Goal: Task Accomplishment & Management: Complete application form

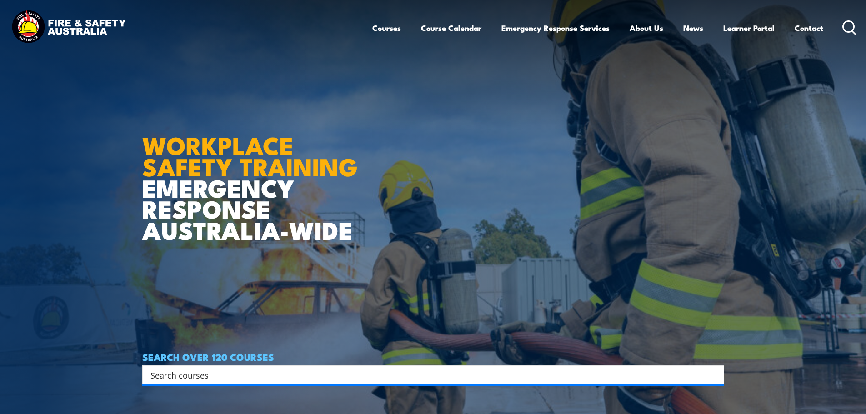
click at [848, 25] on icon at bounding box center [849, 27] width 15 height 15
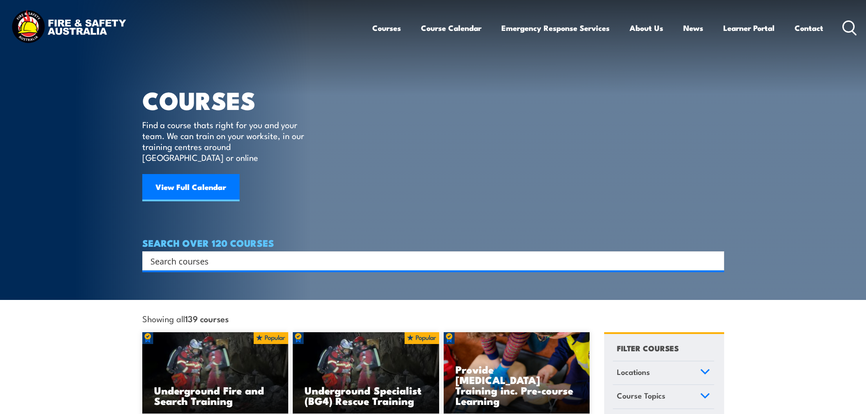
click at [175, 254] on input "Search input" at bounding box center [426, 261] width 553 height 14
type input "fire warden"
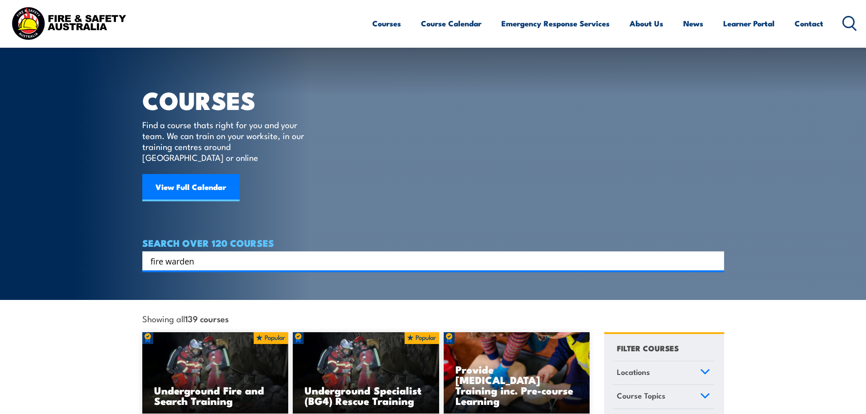
scroll to position [182, 0]
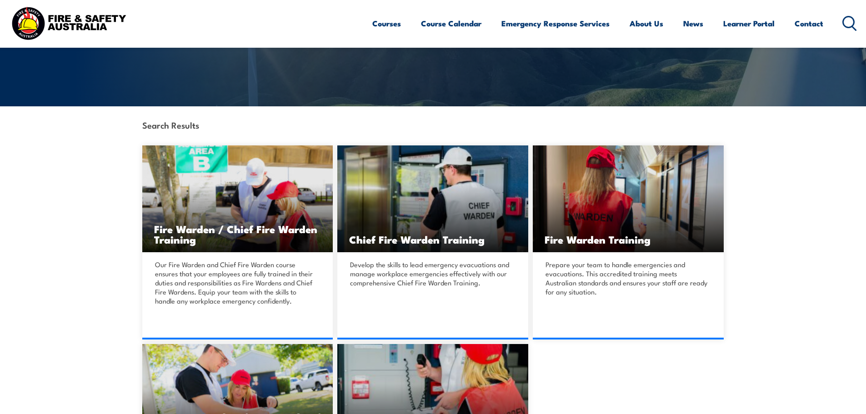
scroll to position [182, 0]
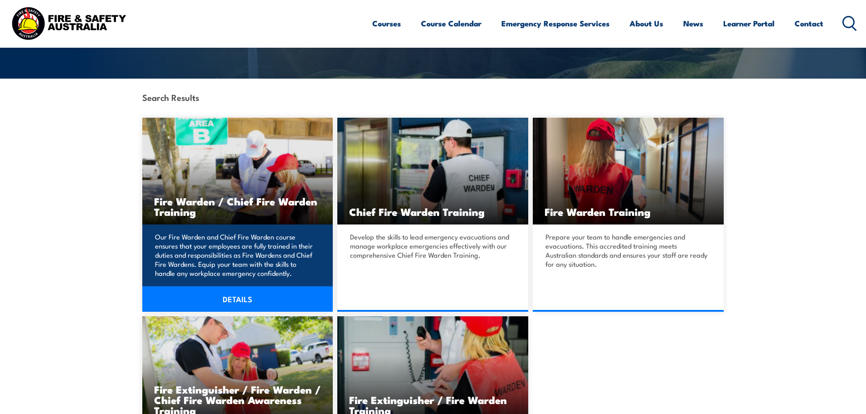
click at [229, 302] on link "DETAILS" at bounding box center [237, 298] width 191 height 25
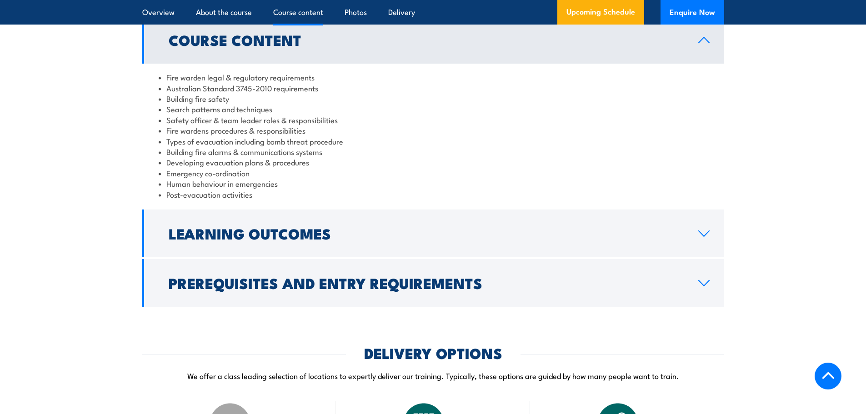
scroll to position [909, 0]
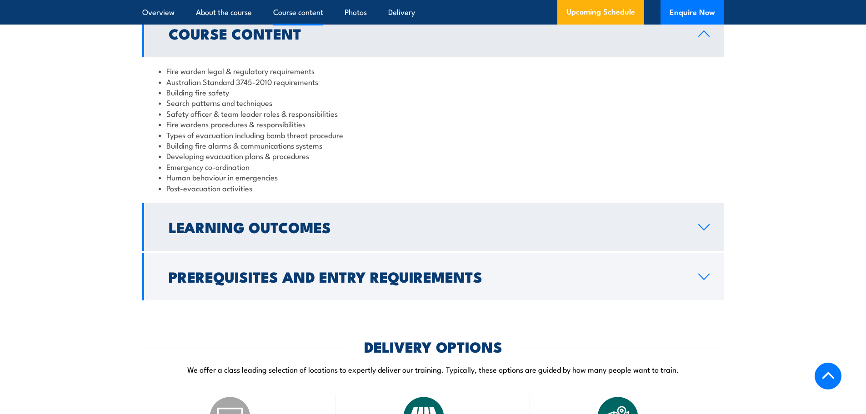
click at [701, 231] on icon at bounding box center [704, 227] width 12 height 7
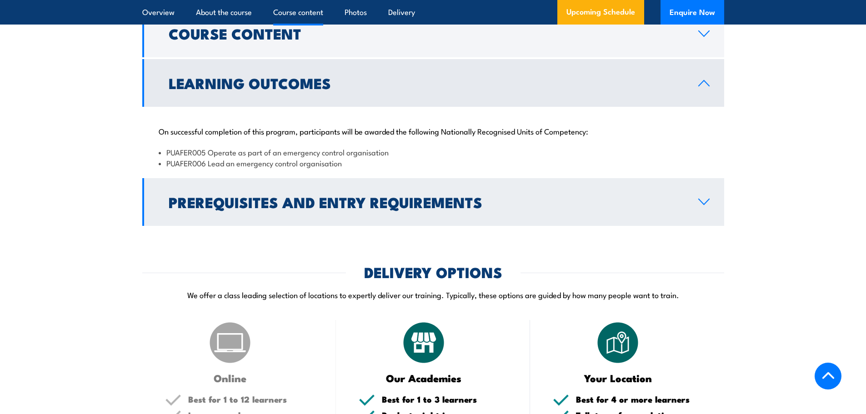
click at [708, 205] on icon at bounding box center [704, 201] width 12 height 7
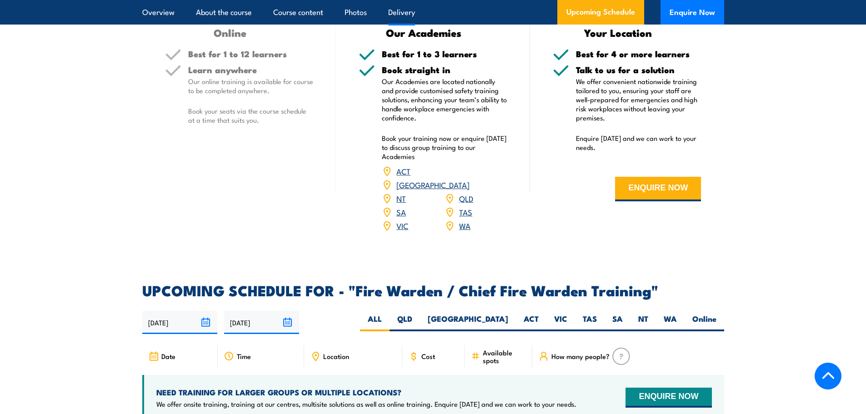
scroll to position [1227, 0]
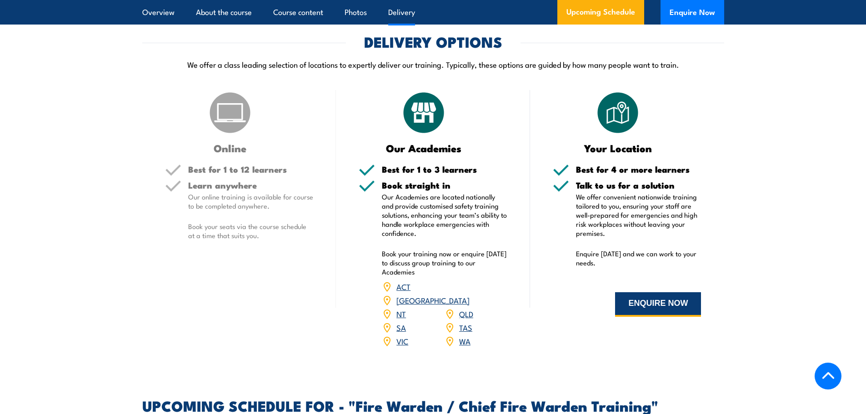
click at [661, 312] on button "ENQUIRE NOW" at bounding box center [658, 304] width 86 height 25
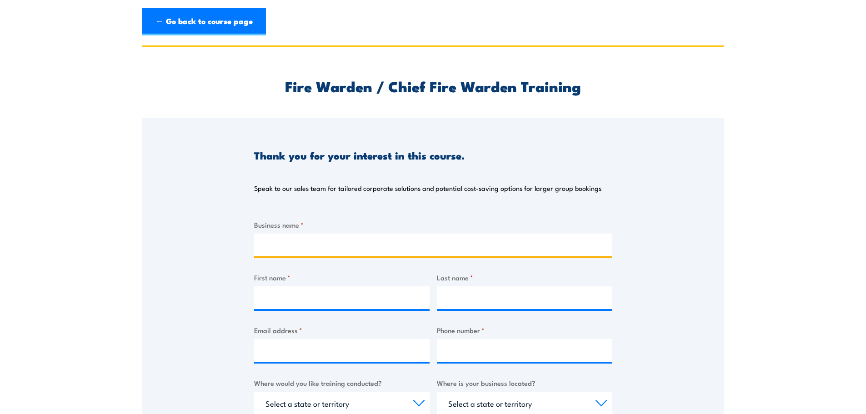
click at [311, 249] on input "Business name *" at bounding box center [433, 245] width 358 height 23
type input "Safe Steps Family violence Response Centre"
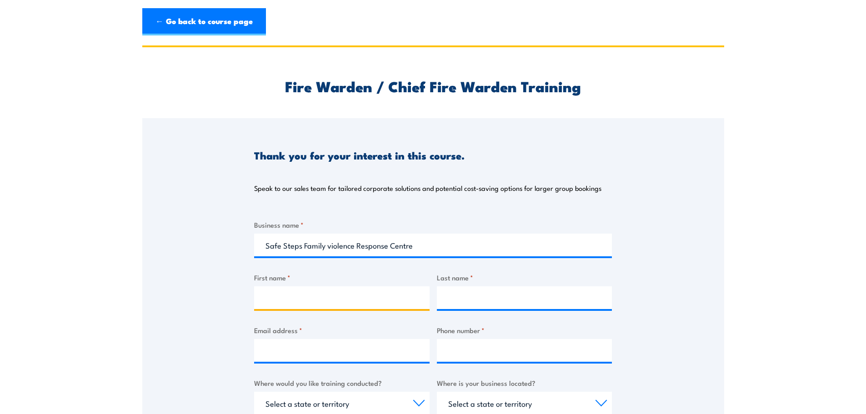
click at [319, 297] on input "First name *" at bounding box center [341, 297] width 175 height 23
type input "[PERSON_NAME]"
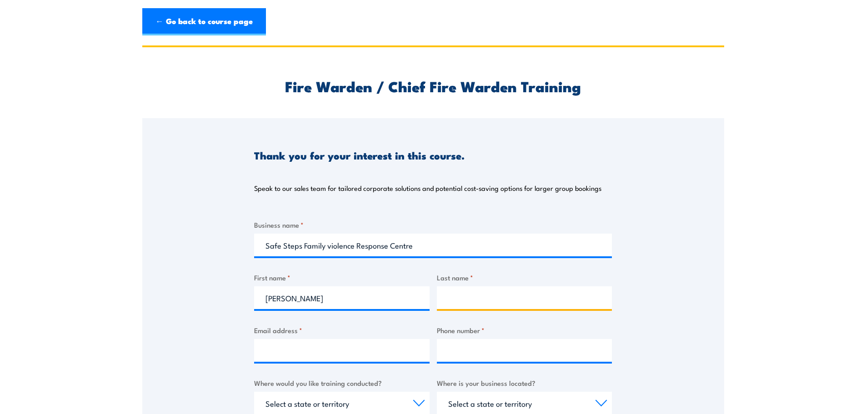
click at [465, 295] on input "Last name *" at bounding box center [524, 297] width 175 height 23
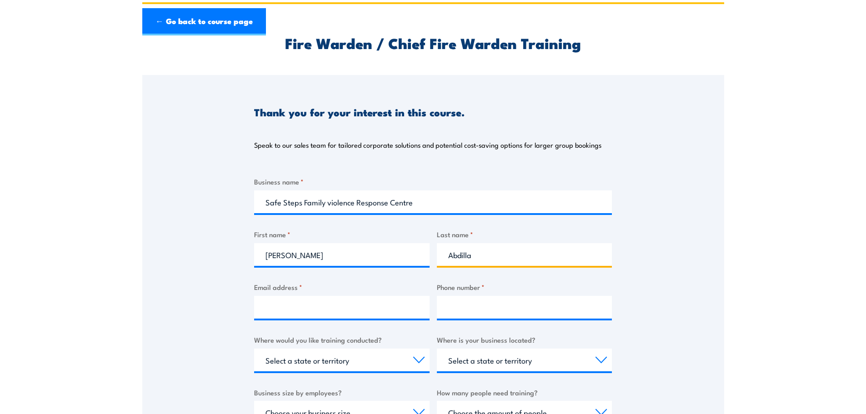
scroll to position [91, 0]
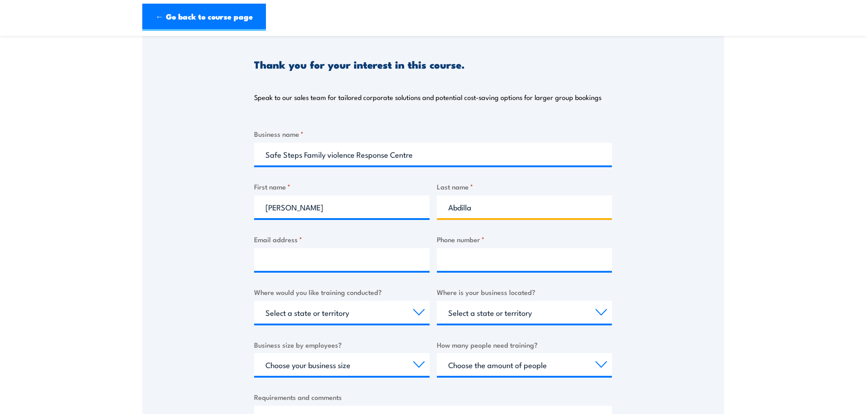
type input "Abdilla"
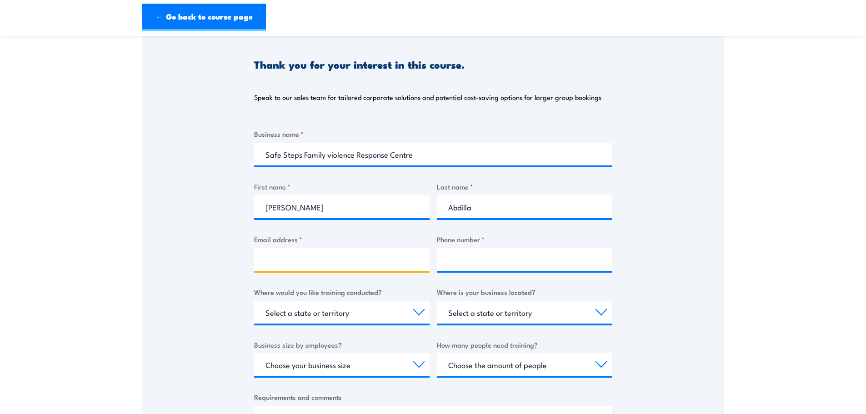
drag, startPoint x: 277, startPoint y: 256, endPoint x: 282, endPoint y: 256, distance: 4.6
click at [282, 256] on input "Email address *" at bounding box center [341, 259] width 175 height 23
type input "[PERSON_NAME][EMAIL_ADDRESS][DOMAIN_NAME]"
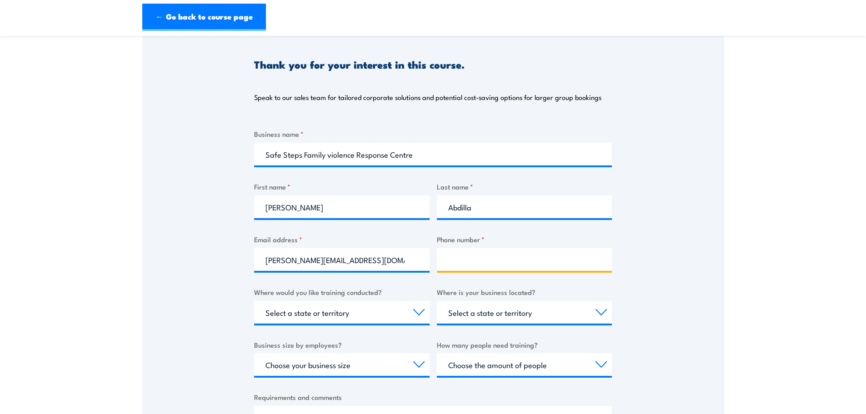
click at [491, 261] on input "Phone number *" at bounding box center [524, 259] width 175 height 23
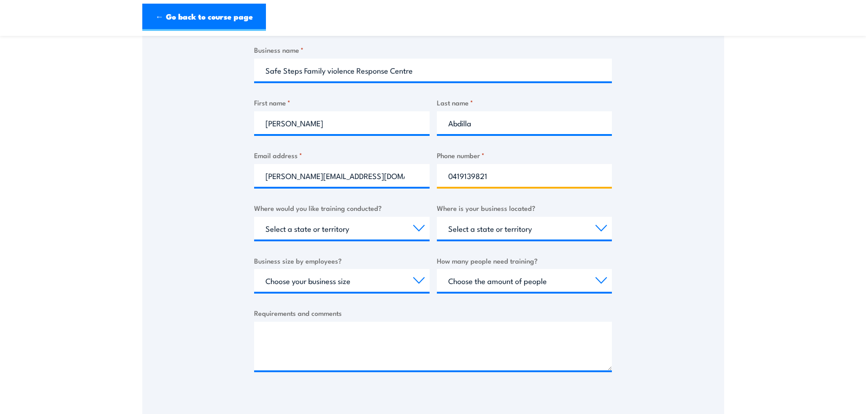
scroll to position [182, 0]
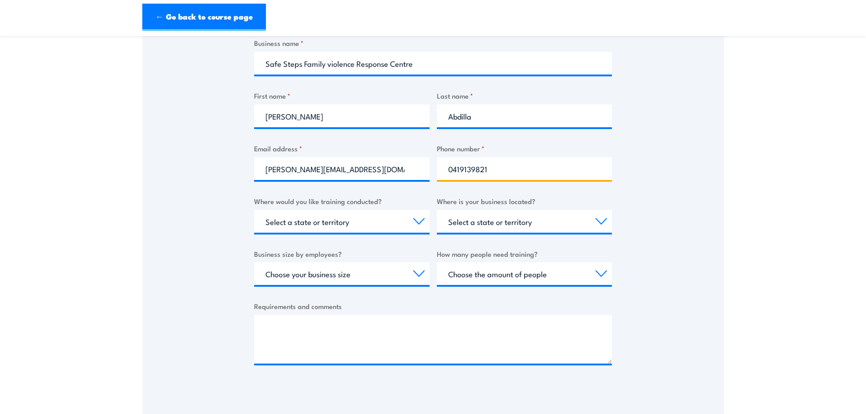
type input "0419139821"
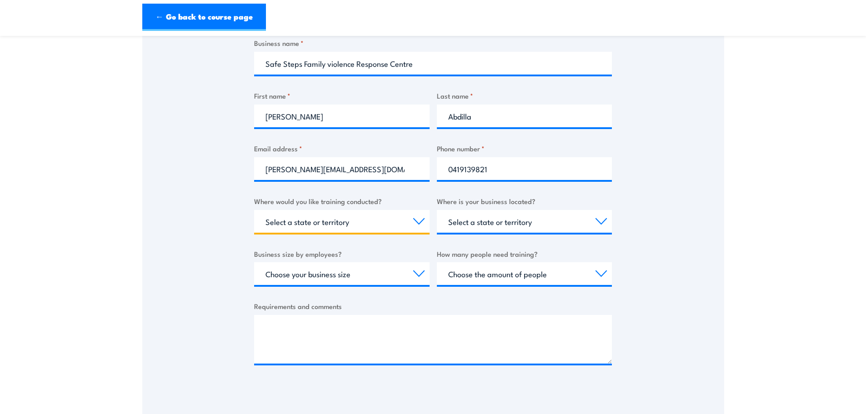
click at [311, 229] on select "Select a state or territory Nationally - multiple locations [GEOGRAPHIC_DATA] […" at bounding box center [341, 221] width 175 height 23
select select "VIC"
click at [254, 210] on select "Select a state or territory Nationally - multiple locations [GEOGRAPHIC_DATA] […" at bounding box center [341, 221] width 175 height 23
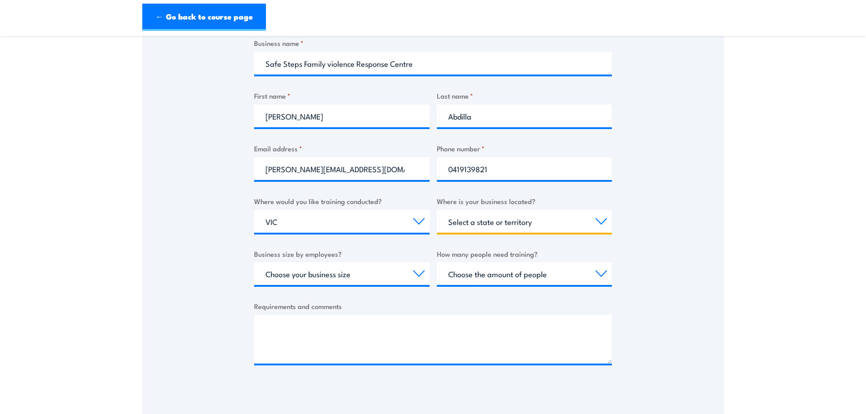
click at [498, 227] on select "Select a state or territory [GEOGRAPHIC_DATA] [GEOGRAPHIC_DATA] [GEOGRAPHIC_DAT…" at bounding box center [524, 221] width 175 height 23
select select "VIC"
click at [437, 210] on select "Select a state or territory [GEOGRAPHIC_DATA] [GEOGRAPHIC_DATA] [GEOGRAPHIC_DAT…" at bounding box center [524, 221] width 175 height 23
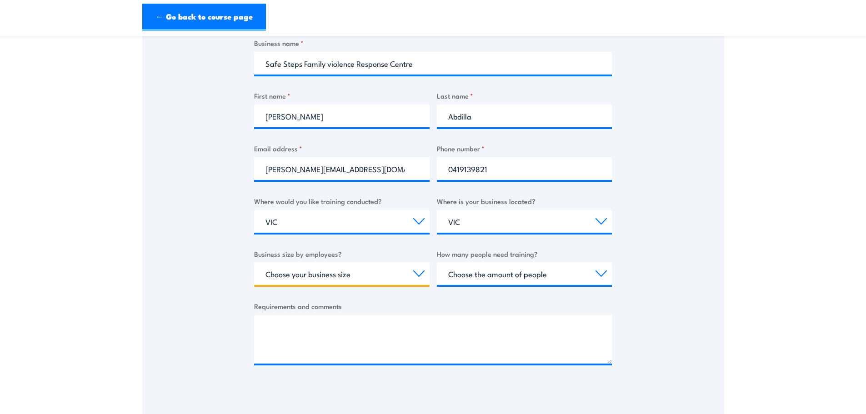
click at [314, 279] on select "Choose your business size 1 to 19 20 to 199 200+" at bounding box center [341, 273] width 175 height 23
click at [254, 262] on select "Choose your business size 1 to 19 20 to 199 200+" at bounding box center [341, 273] width 175 height 23
click at [339, 271] on select "Choose your business size 1 to 19 20 to 199 200+" at bounding box center [341, 273] width 175 height 23
select select "20 to 199"
click at [254, 262] on select "Choose your business size 1 to 19 20 to 199 200+" at bounding box center [341, 273] width 175 height 23
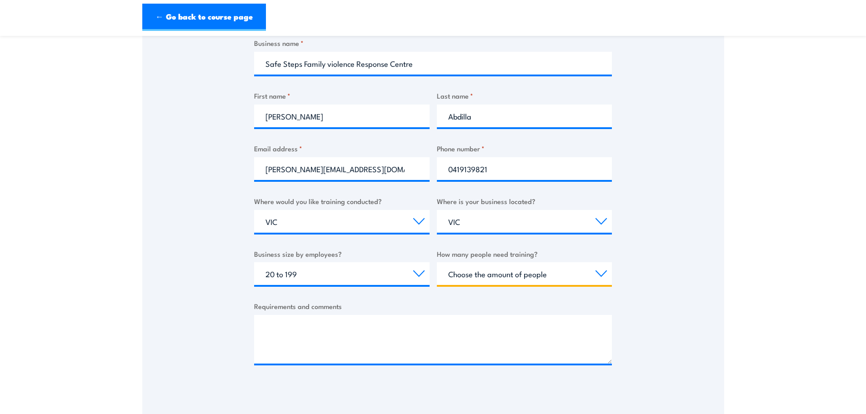
click at [518, 277] on select "Choose the amount of people 1 to 4 5 to 19 20+" at bounding box center [524, 273] width 175 height 23
select select "5 to 19"
click at [437, 262] on select "Choose the amount of people 1 to 4 5 to 19 20+" at bounding box center [524, 273] width 175 height 23
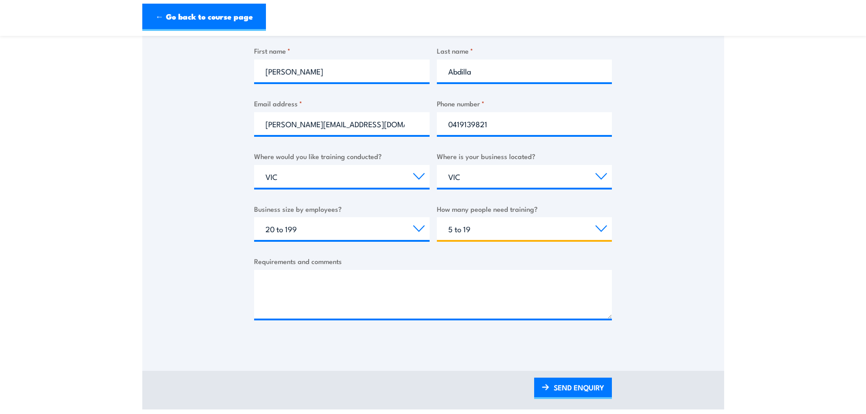
scroll to position [227, 0]
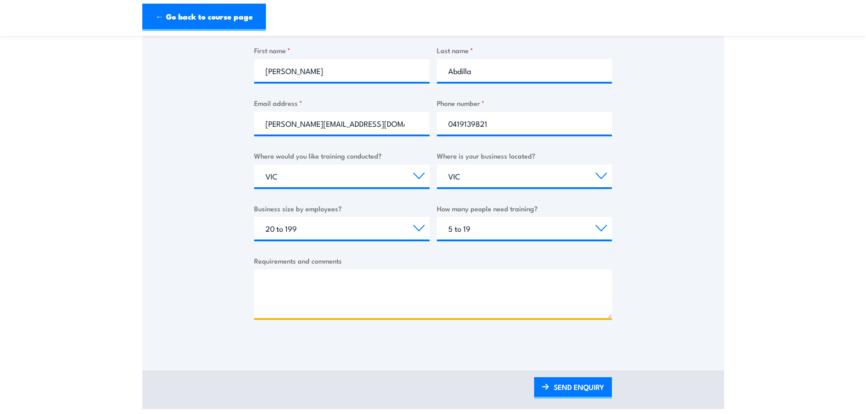
click at [268, 280] on textarea "Requirements and comments" at bounding box center [433, 293] width 358 height 49
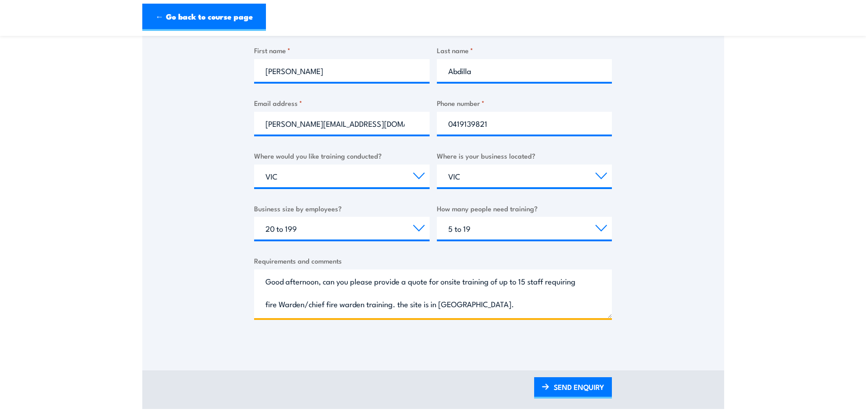
click at [400, 305] on textarea "Good afternoon, can you please provide a quote for onsite training of up to 15 …" at bounding box center [433, 293] width 358 height 49
click at [423, 304] on textarea "Good afternoon, can you please provide a quote for onsite training of up to 15 …" at bounding box center [433, 293] width 358 height 49
click at [503, 306] on textarea "Good afternoon, can you please provide a quote for onsite training of up to 15 …" at bounding box center [433, 293] width 358 height 49
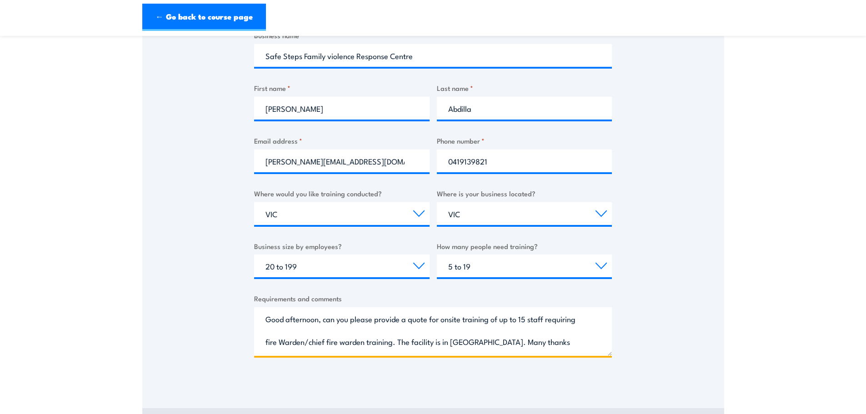
scroll to position [318, 0]
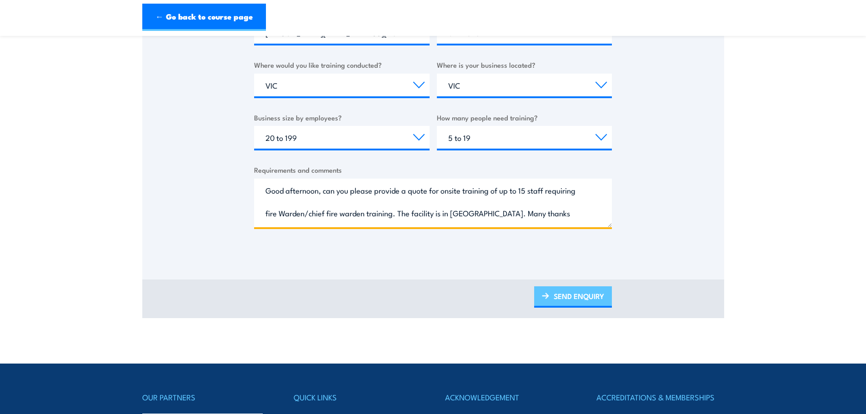
type textarea "Good afternoon, can you please provide a quote for onsite training of up to 15 …"
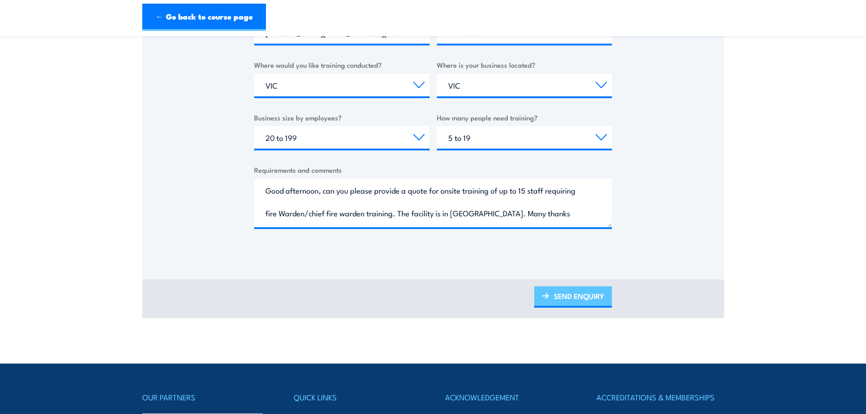
click at [579, 298] on link "SEND ENQUIRY" at bounding box center [573, 296] width 78 height 21
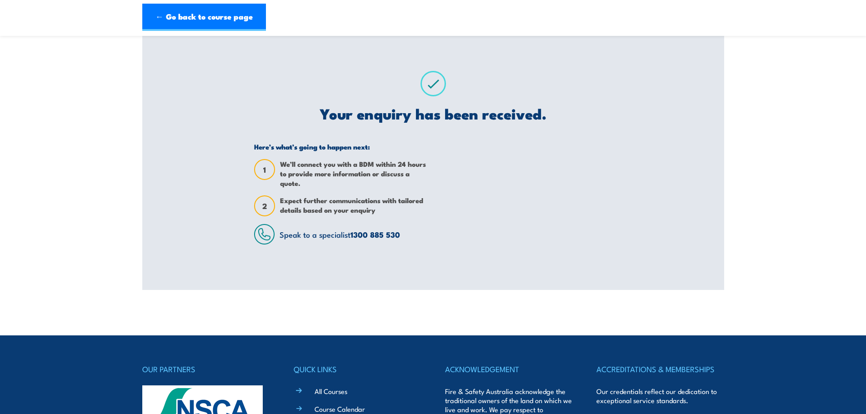
scroll to position [0, 0]
